Goal: Task Accomplishment & Management: Manage account settings

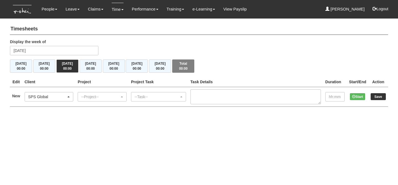
select select "904"
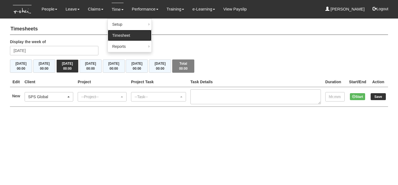
click at [127, 36] on link "Timesheet" at bounding box center [130, 35] width 44 height 11
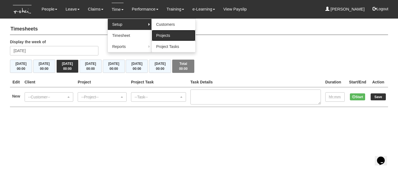
click at [170, 35] on link "Projects" at bounding box center [174, 35] width 44 height 11
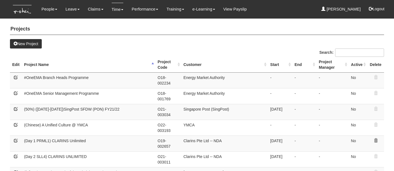
select select "50"
click at [360, 52] on input "Search:" at bounding box center [359, 52] width 49 height 8
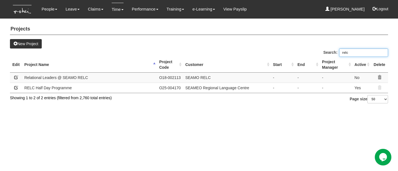
type input "relc"
click at [16, 87] on span at bounding box center [16, 87] width 4 height 4
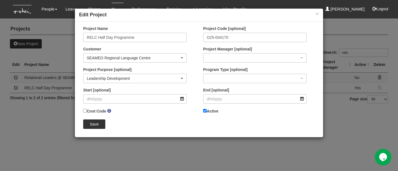
click at [215, 111] on label "Active" at bounding box center [210, 111] width 15 height 6
click at [207, 111] on input "Active" at bounding box center [205, 111] width 4 height 4
checkbox input "false"
click at [98, 124] on input "Save" at bounding box center [94, 123] width 22 height 9
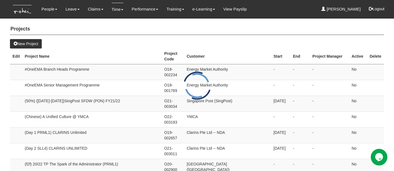
select select "50"
